Goal: Task Accomplishment & Management: Use online tool/utility

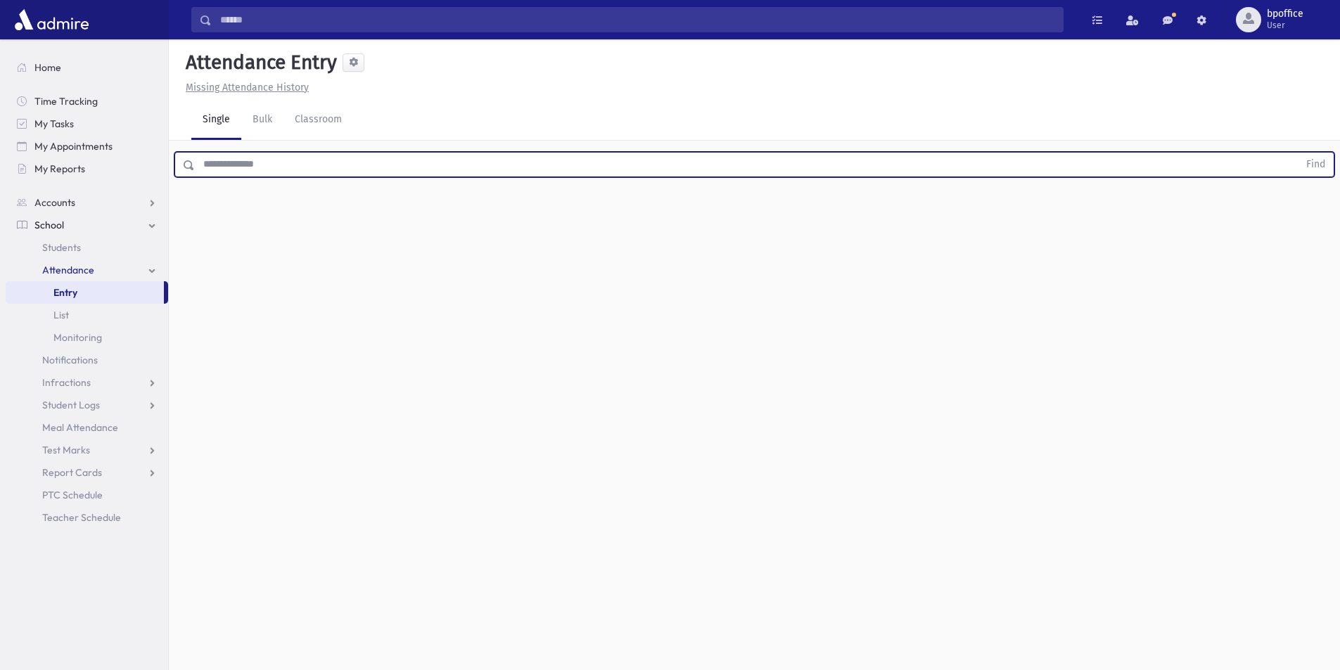
click at [260, 164] on input "text" at bounding box center [747, 164] width 1104 height 25
type input "********"
click at [1298, 153] on button "Find" at bounding box center [1316, 165] width 36 height 24
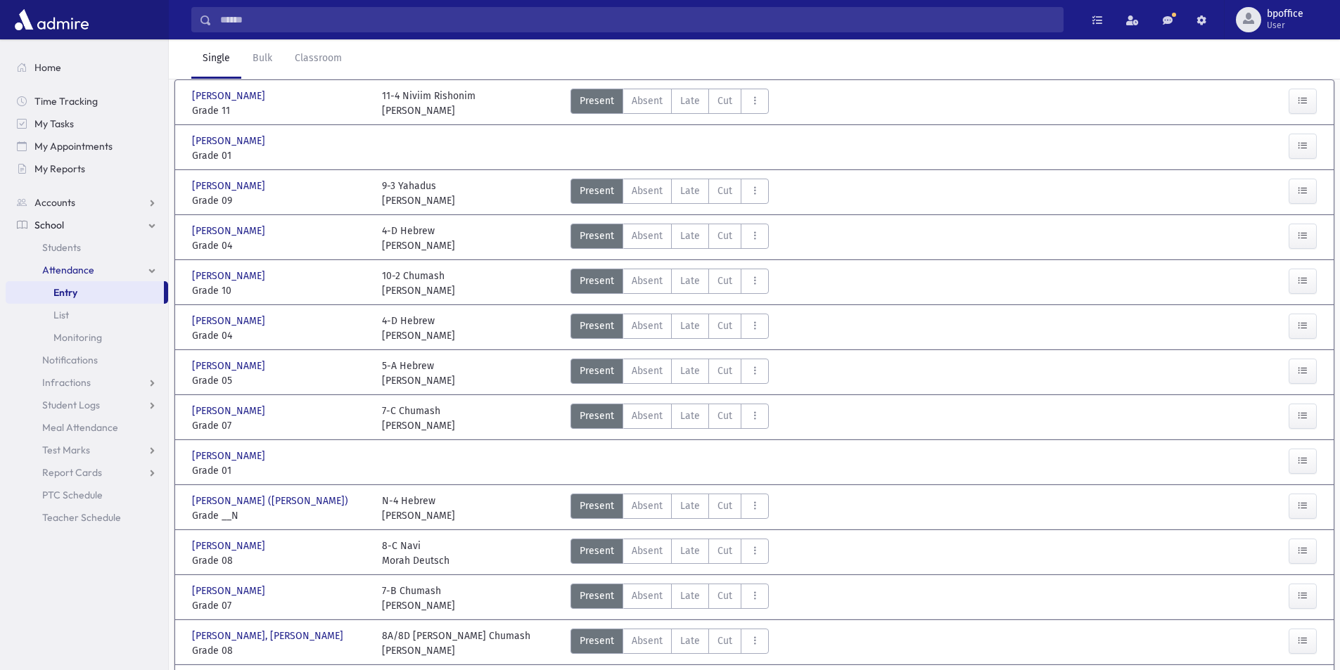
scroll to position [200, 0]
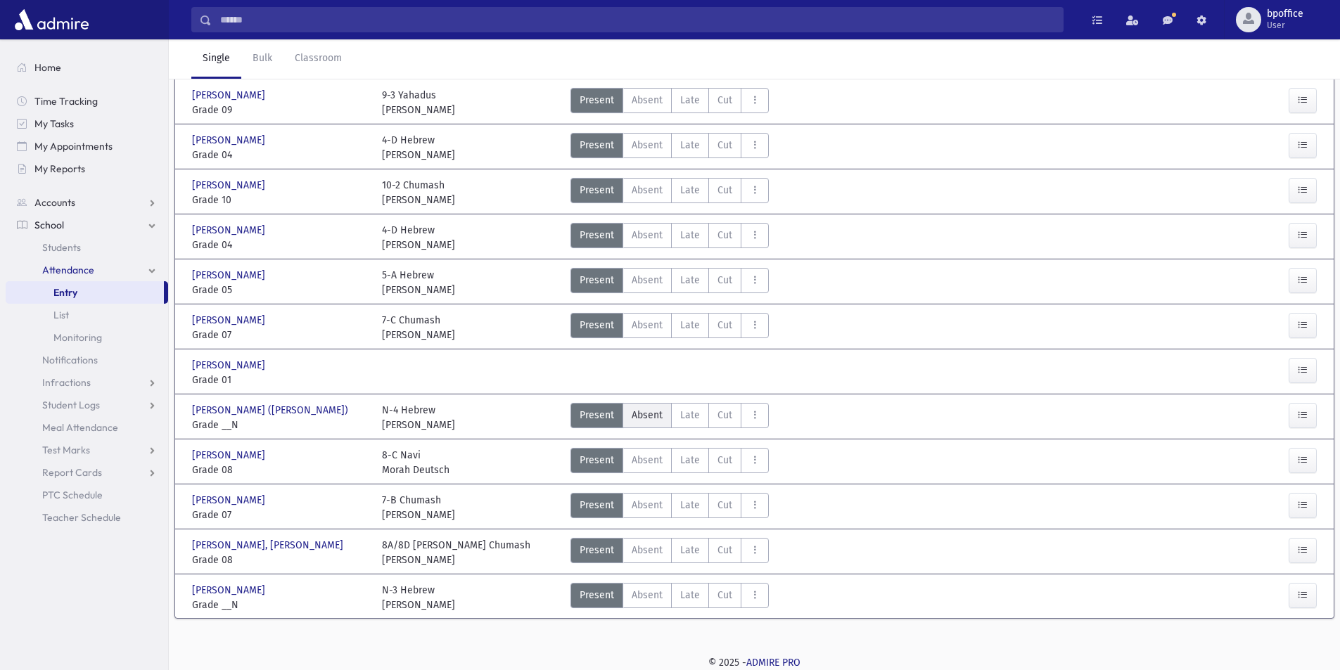
click at [649, 419] on span "Absent" at bounding box center [647, 415] width 31 height 15
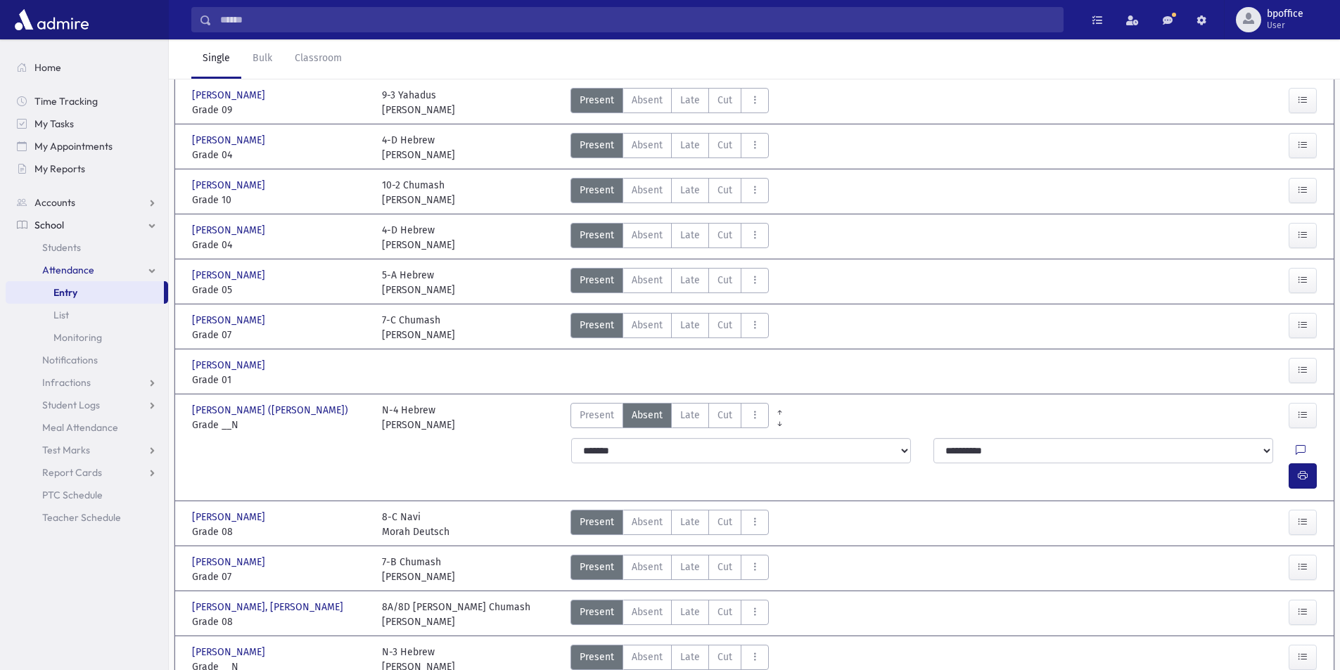
click at [110, 291] on link "Entry" at bounding box center [85, 292] width 158 height 23
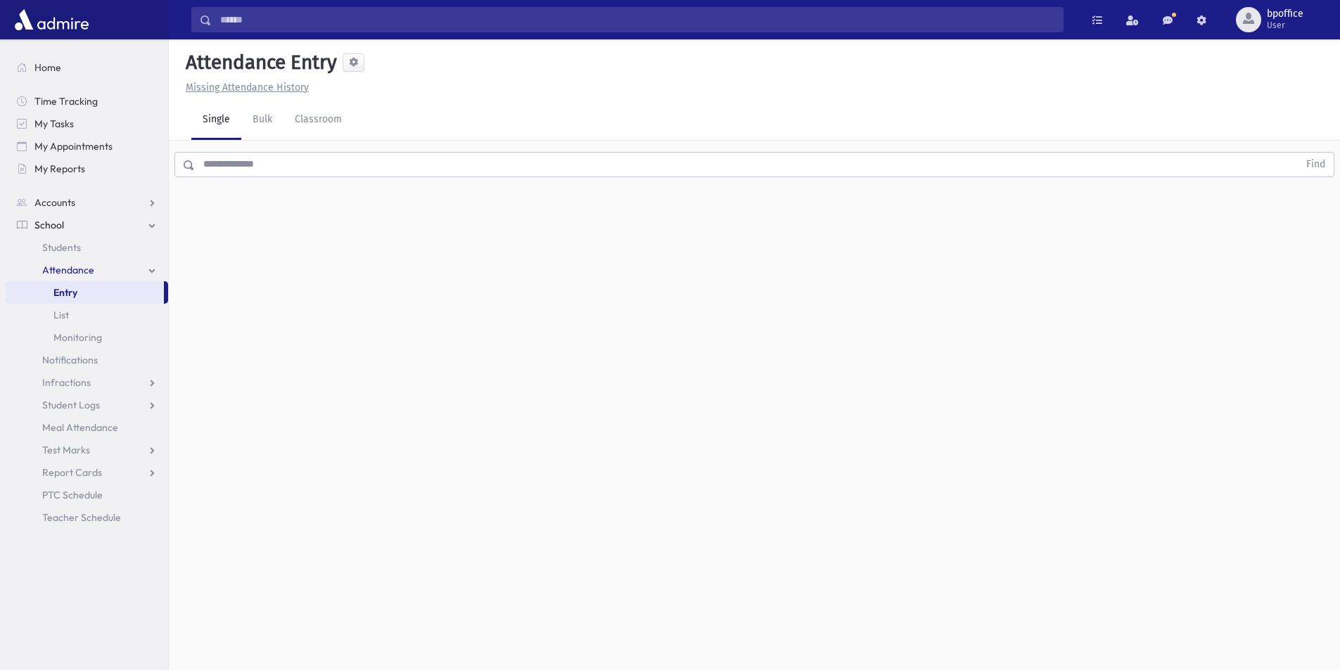
click at [274, 159] on input "text" at bounding box center [747, 164] width 1104 height 25
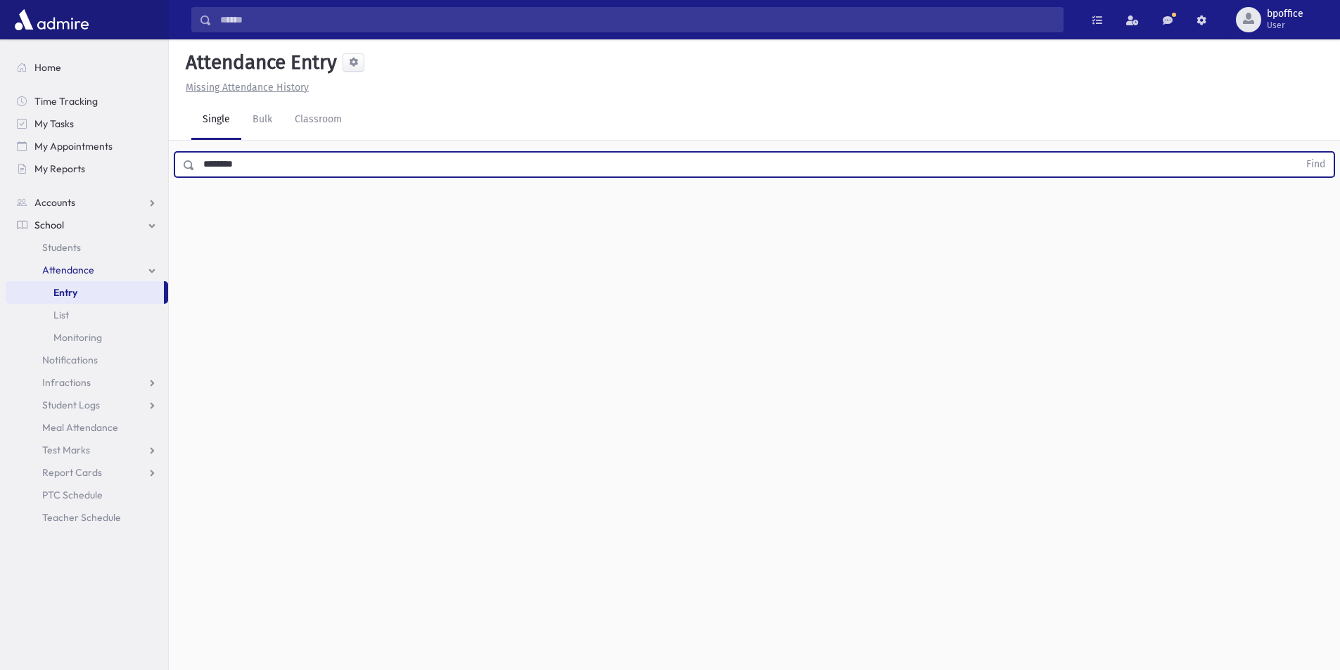
type input "********"
click at [1298, 153] on button "Find" at bounding box center [1316, 165] width 36 height 24
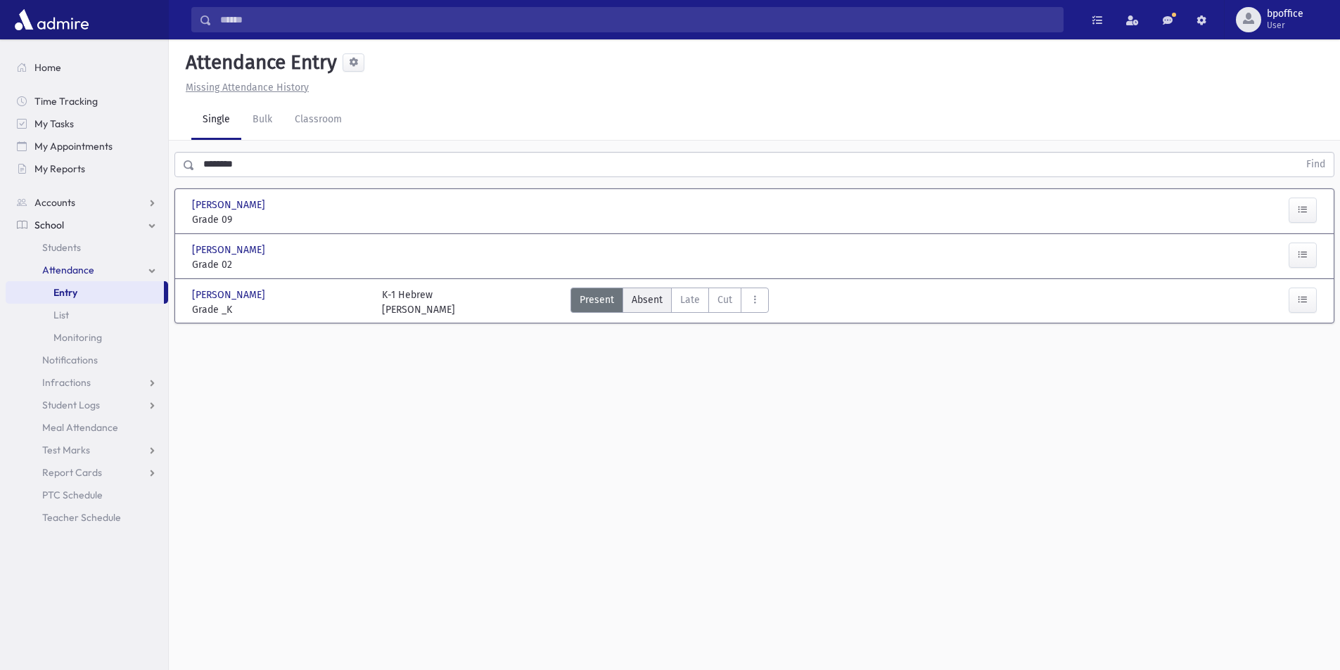
click at [643, 302] on span "Absent" at bounding box center [647, 300] width 31 height 15
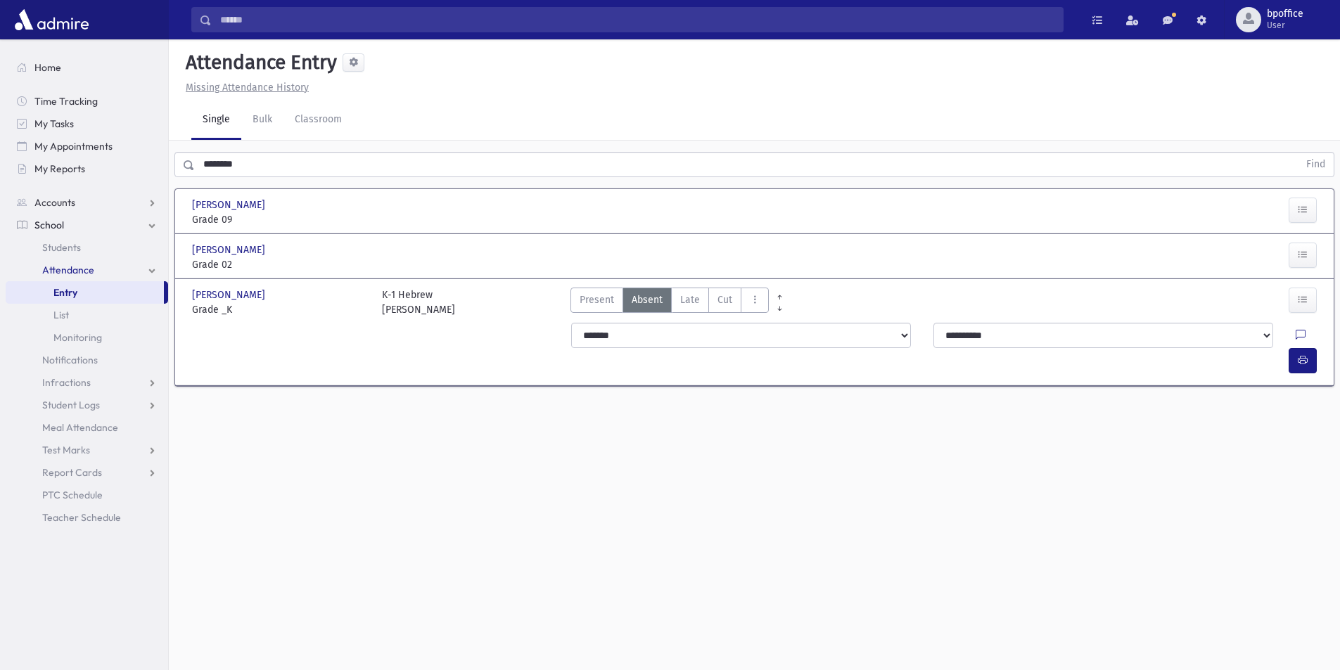
click at [47, 288] on link "Entry" at bounding box center [85, 292] width 158 height 23
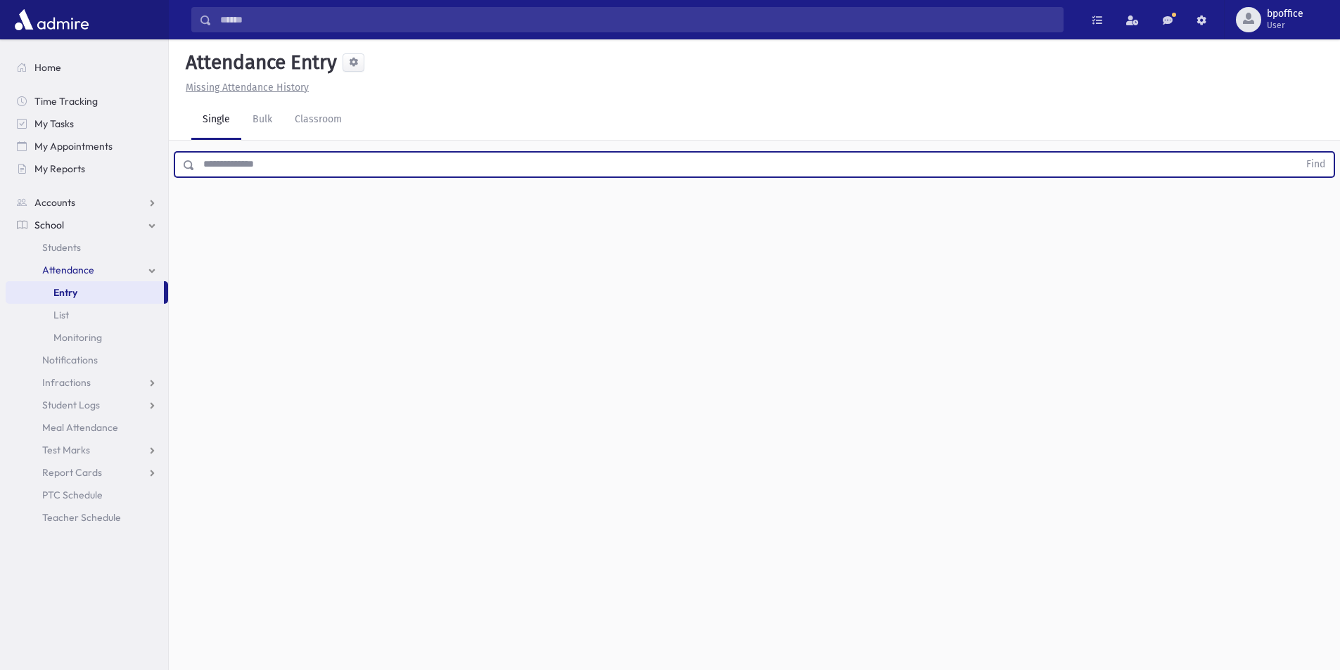
click at [232, 167] on input "text" at bounding box center [747, 164] width 1104 height 25
type input "*****"
click at [1298, 153] on button "Find" at bounding box center [1316, 165] width 36 height 24
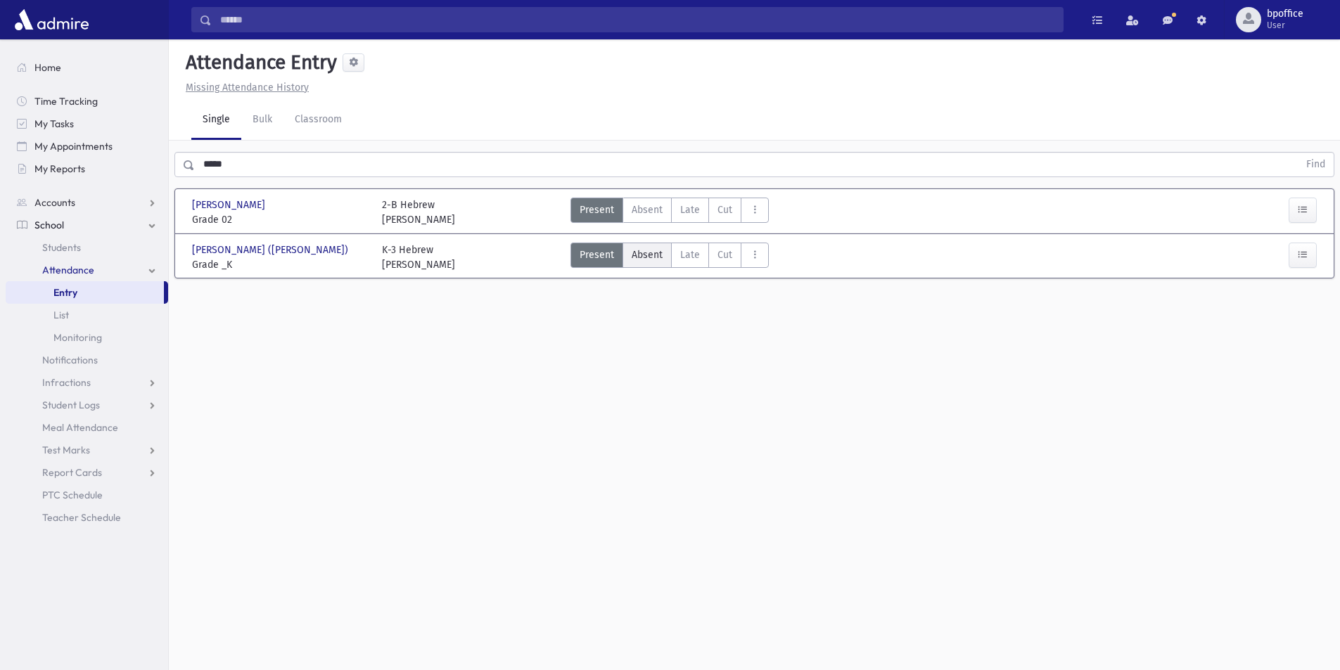
click at [643, 255] on span "Absent" at bounding box center [647, 255] width 31 height 15
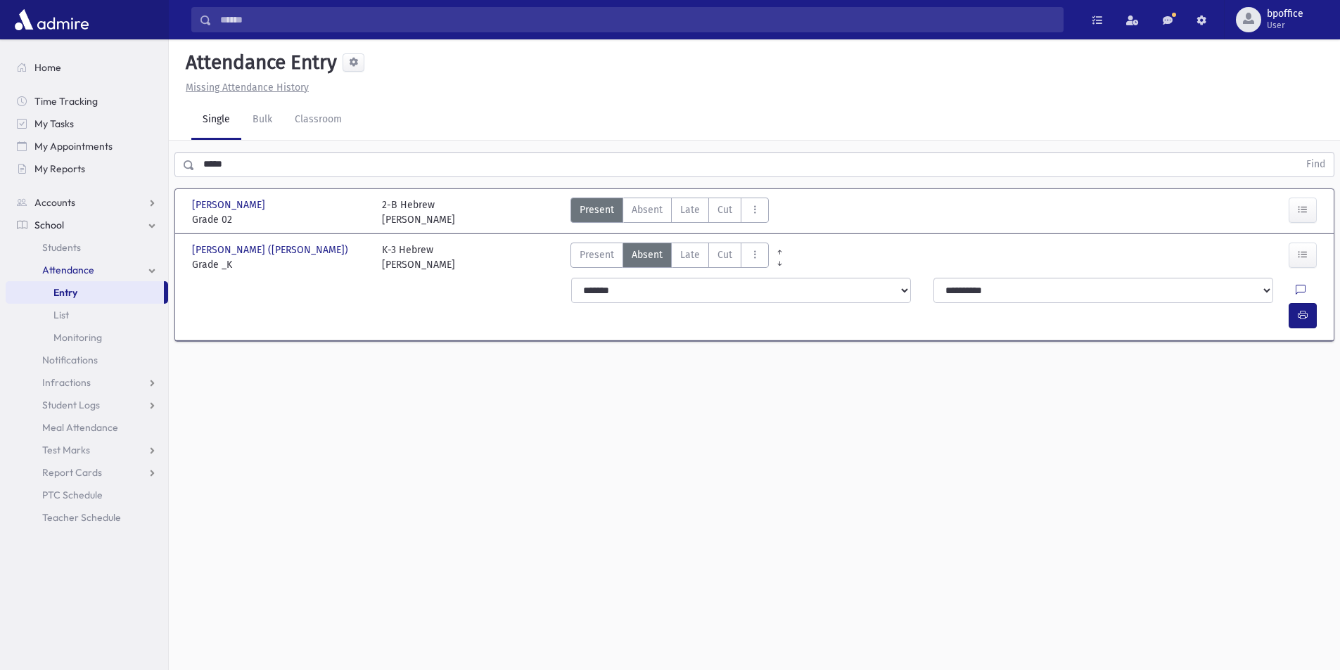
click at [89, 293] on link "Entry" at bounding box center [85, 292] width 158 height 23
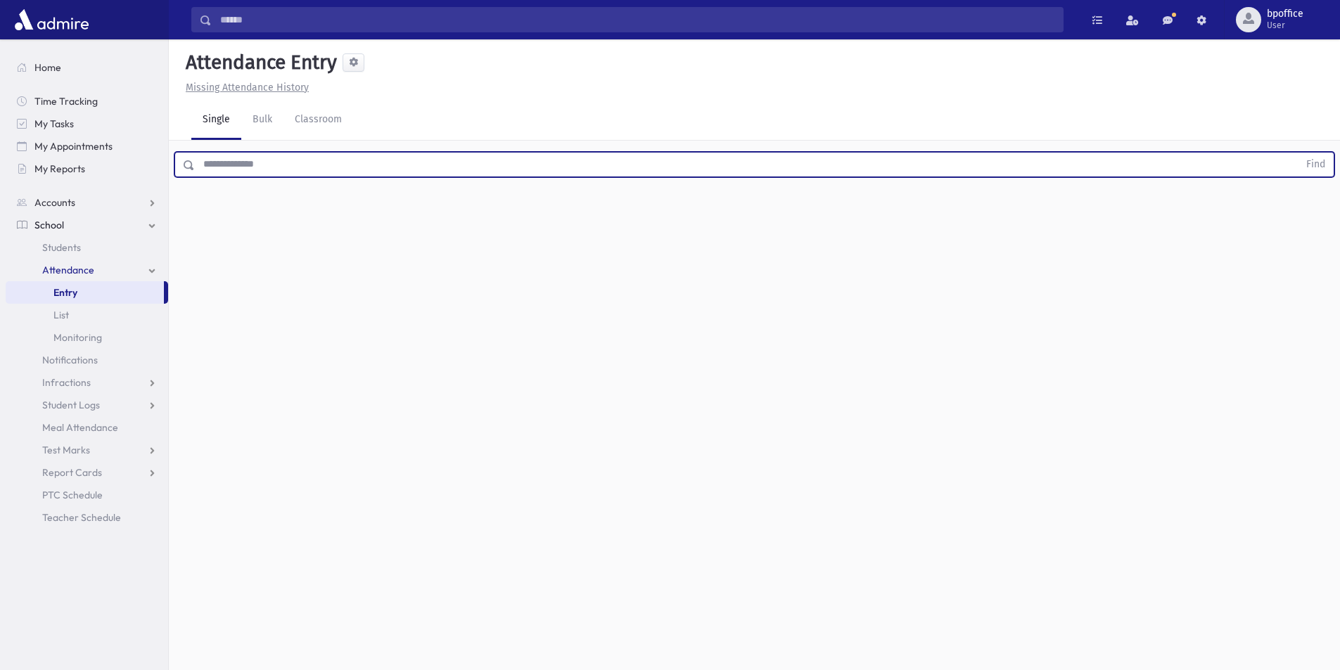
click at [263, 163] on input "text" at bounding box center [747, 164] width 1104 height 25
type input "*********"
click at [1298, 153] on button "Find" at bounding box center [1316, 165] width 36 height 24
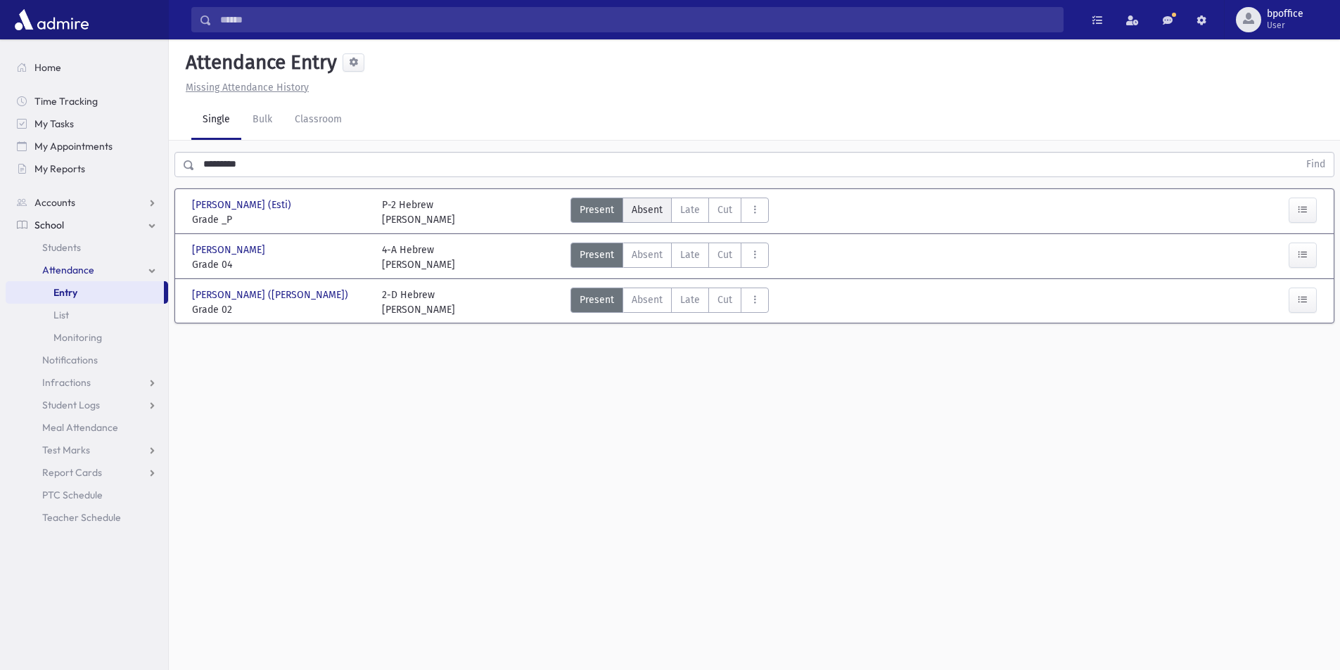
click at [640, 203] on span "Absent" at bounding box center [647, 210] width 31 height 15
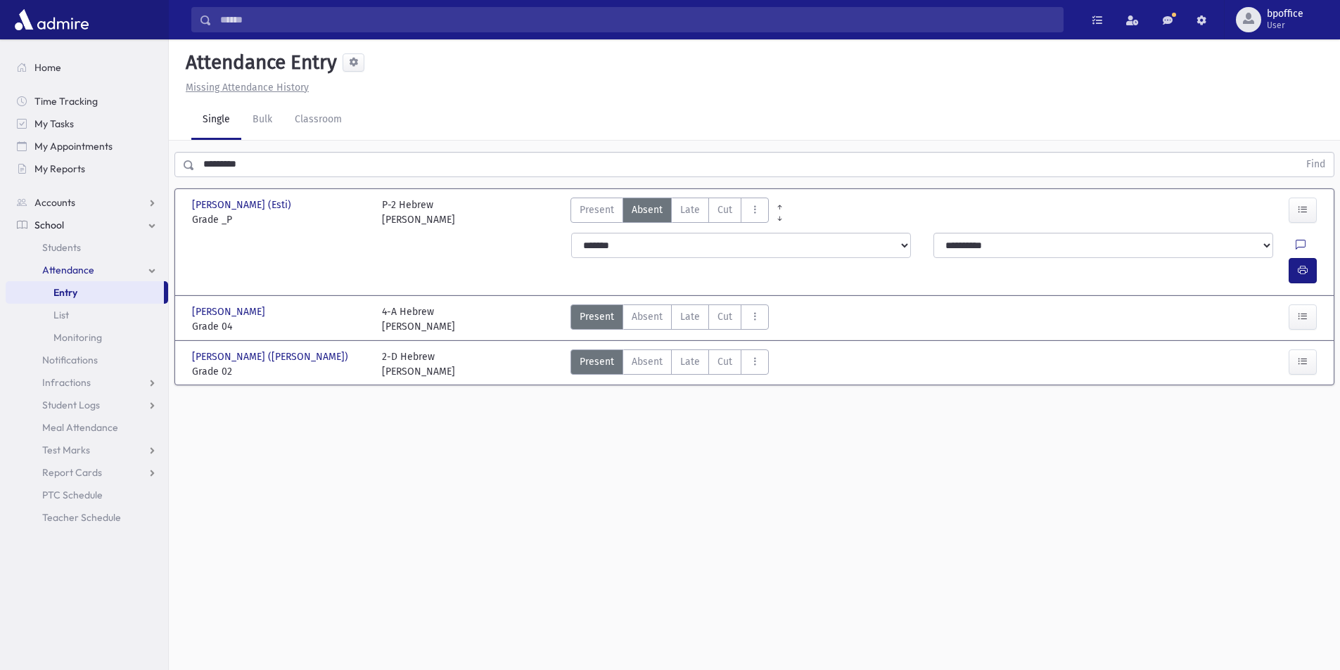
click at [91, 293] on link "Entry" at bounding box center [85, 292] width 158 height 23
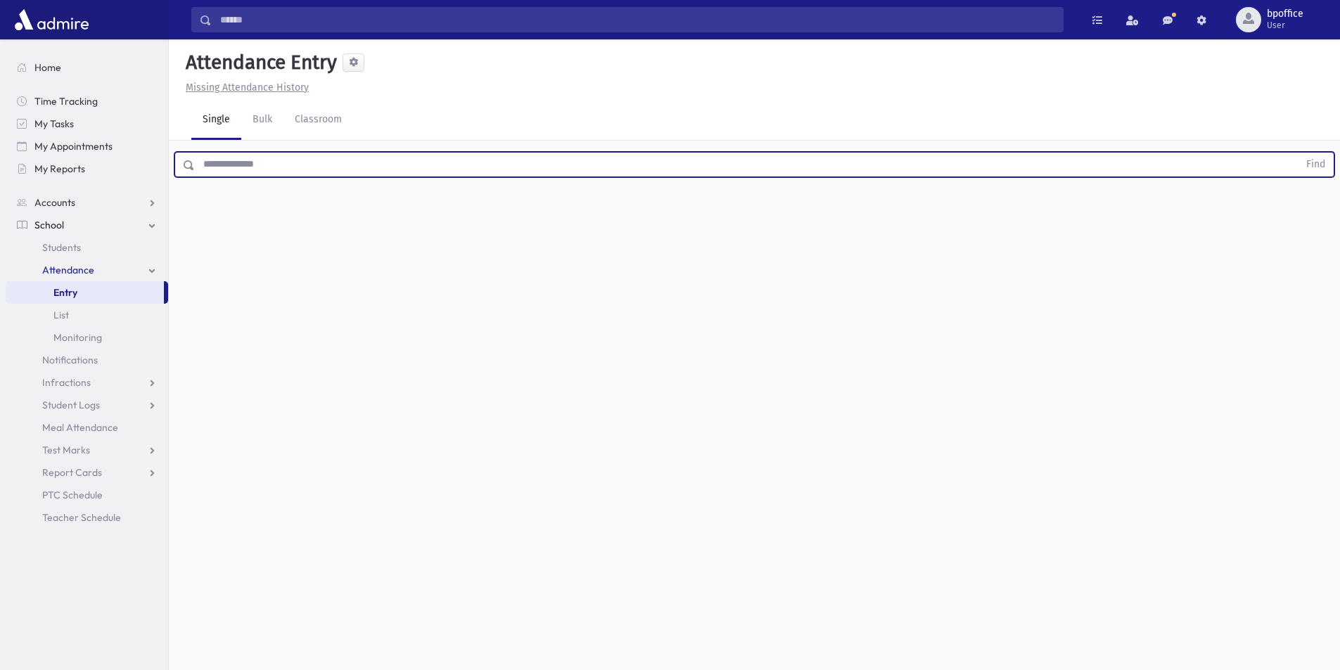
click at [237, 174] on input "text" at bounding box center [747, 164] width 1104 height 25
type input "*****"
click at [1298, 153] on button "Find" at bounding box center [1316, 165] width 36 height 24
click at [637, 212] on span "Absent" at bounding box center [647, 210] width 31 height 15
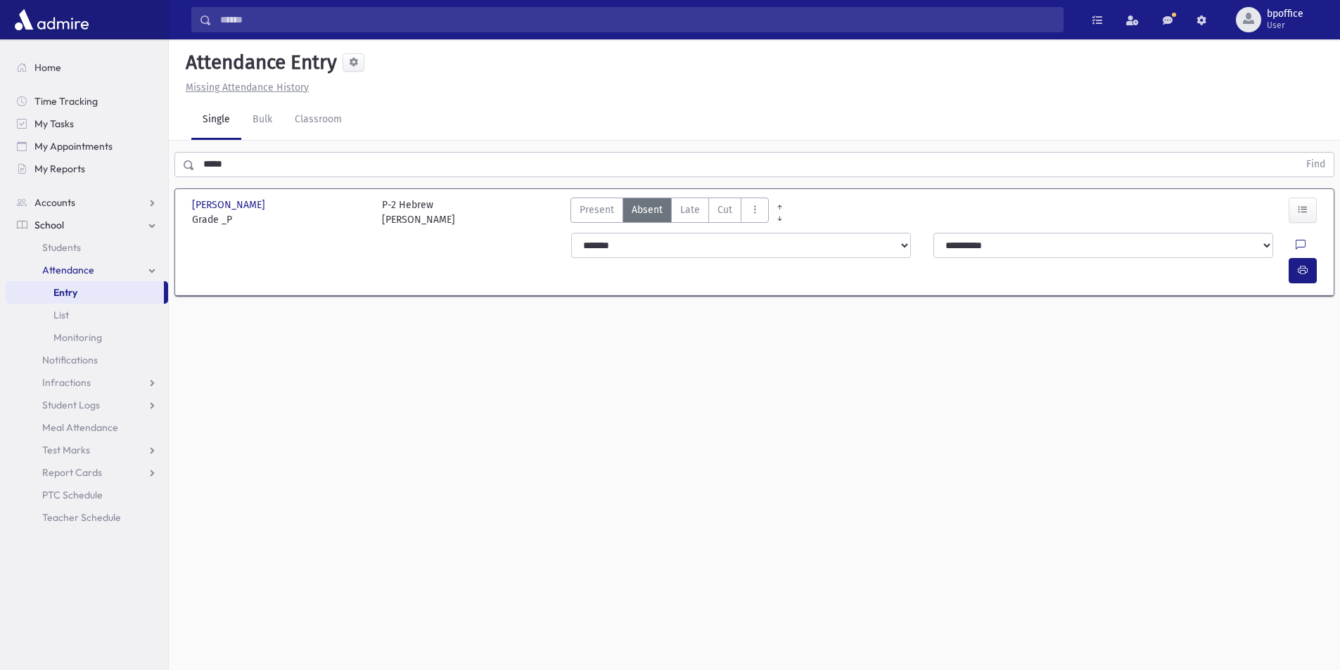
click at [90, 289] on link "Entry" at bounding box center [85, 292] width 158 height 23
